Goal: Transaction & Acquisition: Purchase product/service

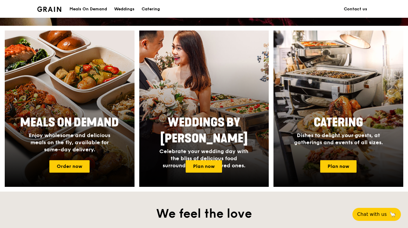
scroll to position [215, 0]
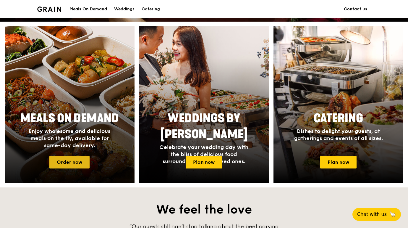
click at [70, 165] on link "Order now" at bounding box center [69, 162] width 40 height 12
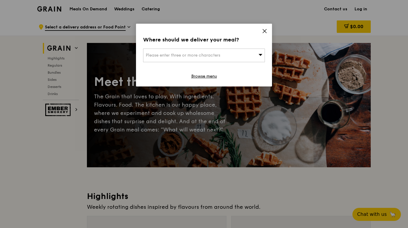
click at [243, 56] on div "Please enter three or more characters" at bounding box center [204, 56] width 122 height 14
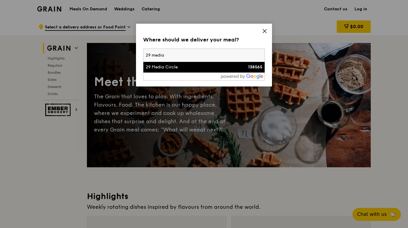
type input "29 media"
click at [190, 66] on div "29 Media Circle" at bounding box center [190, 67] width 88 height 6
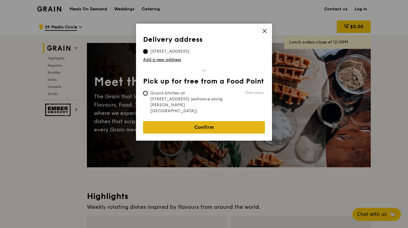
click at [201, 121] on link "Confirm" at bounding box center [204, 127] width 122 height 12
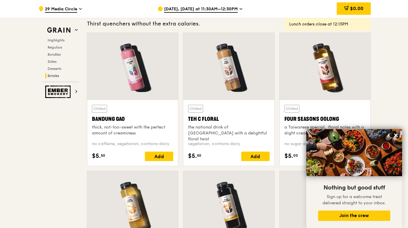
scroll to position [2079, 0]
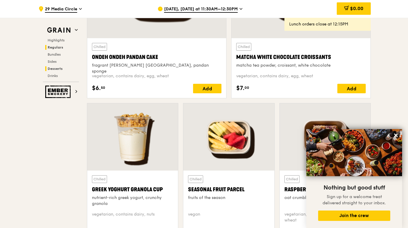
click at [61, 48] on span "Regulars" at bounding box center [56, 47] width 16 height 4
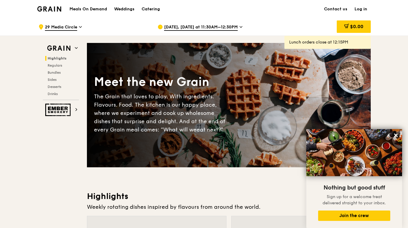
scroll to position [0, 0]
click at [52, 10] on img at bounding box center [49, 8] width 24 height 5
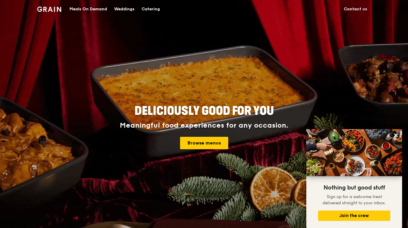
click at [159, 9] on div "Catering" at bounding box center [151, 9] width 18 height 18
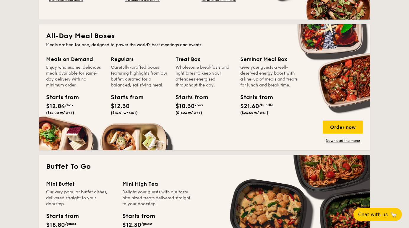
scroll to position [375, 0]
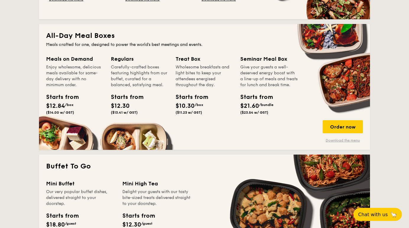
click at [351, 139] on link "Download the menu" at bounding box center [343, 140] width 40 height 5
